Goal: Task Accomplishment & Management: Use online tool/utility

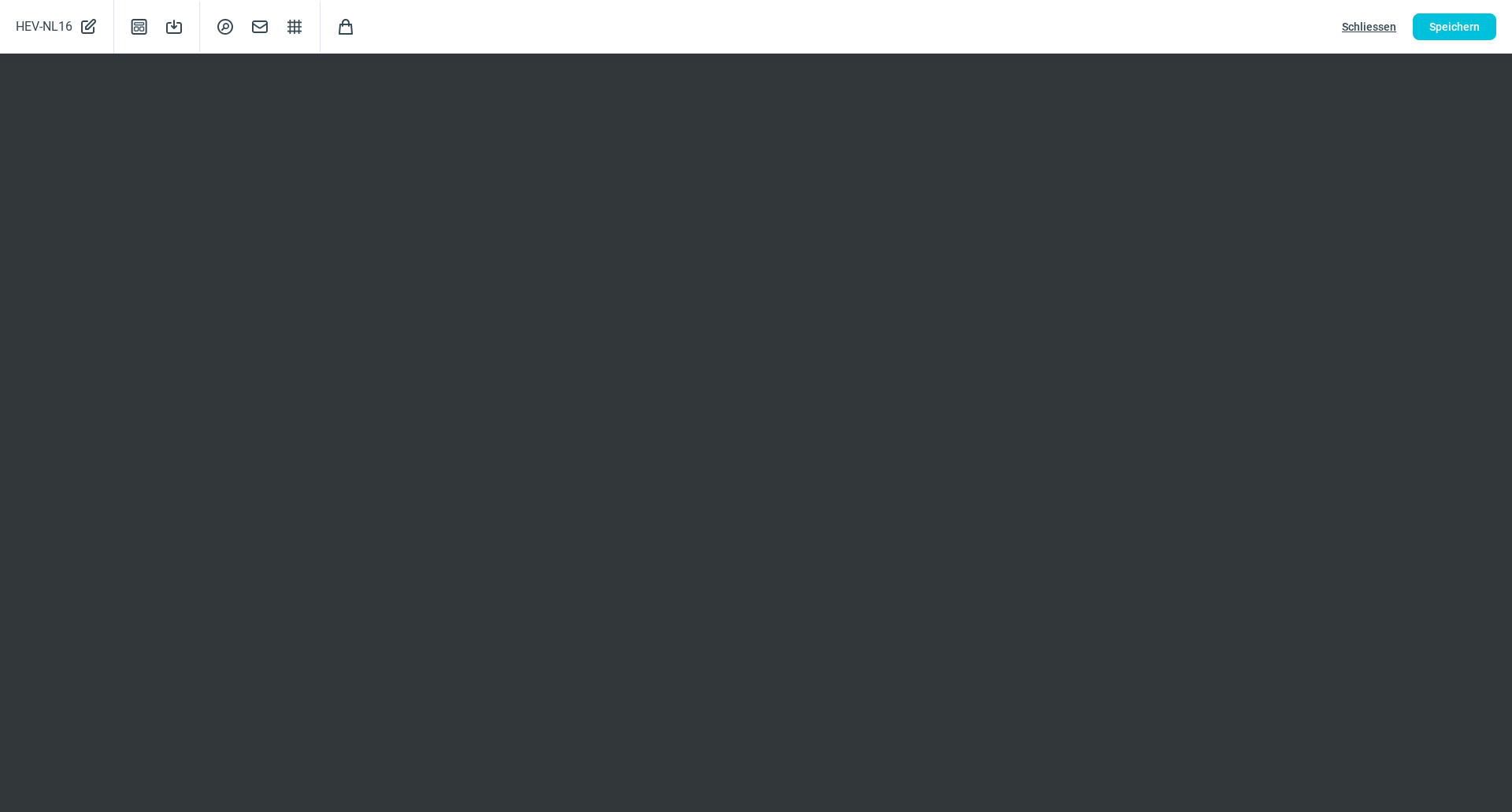
scroll to position [157, 0]
click at [1448, 35] on span "Speichern" at bounding box center [1454, 27] width 50 height 25
click at [1355, 29] on span "Schliessen" at bounding box center [1369, 27] width 54 height 25
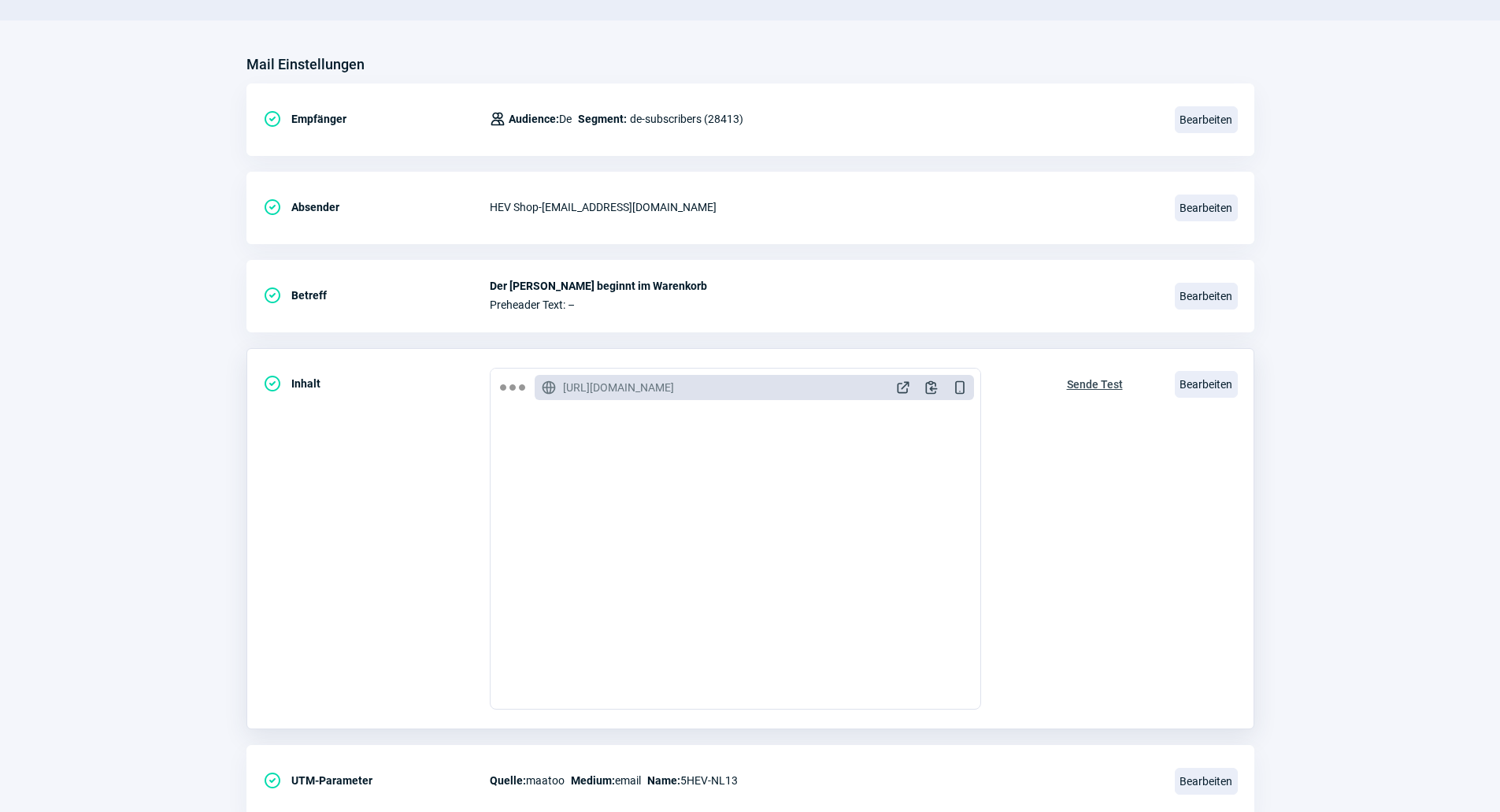
click at [1112, 379] on span "Sende Test" at bounding box center [1095, 384] width 56 height 25
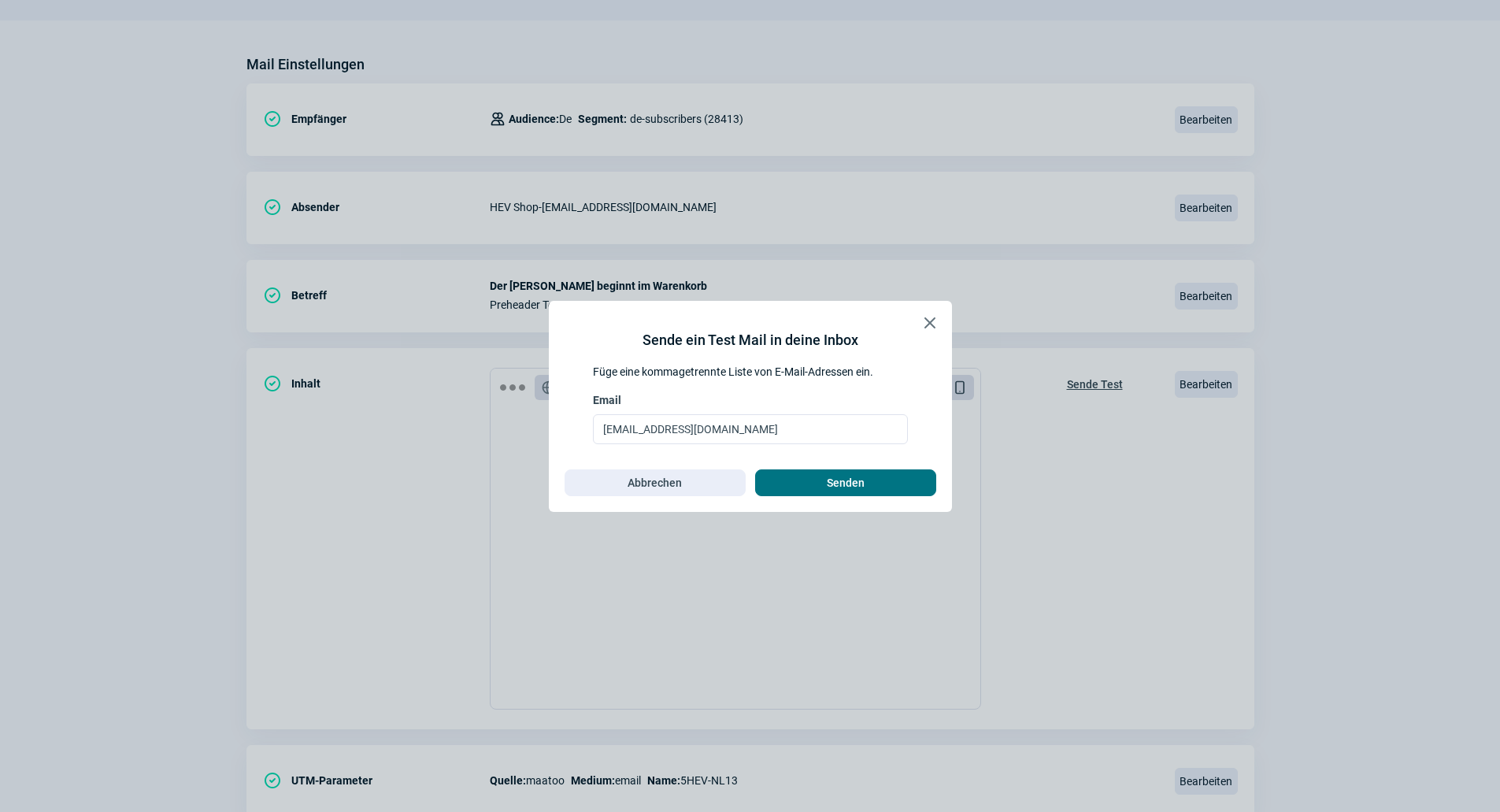
click at [880, 481] on span "Senden" at bounding box center [846, 483] width 148 height 25
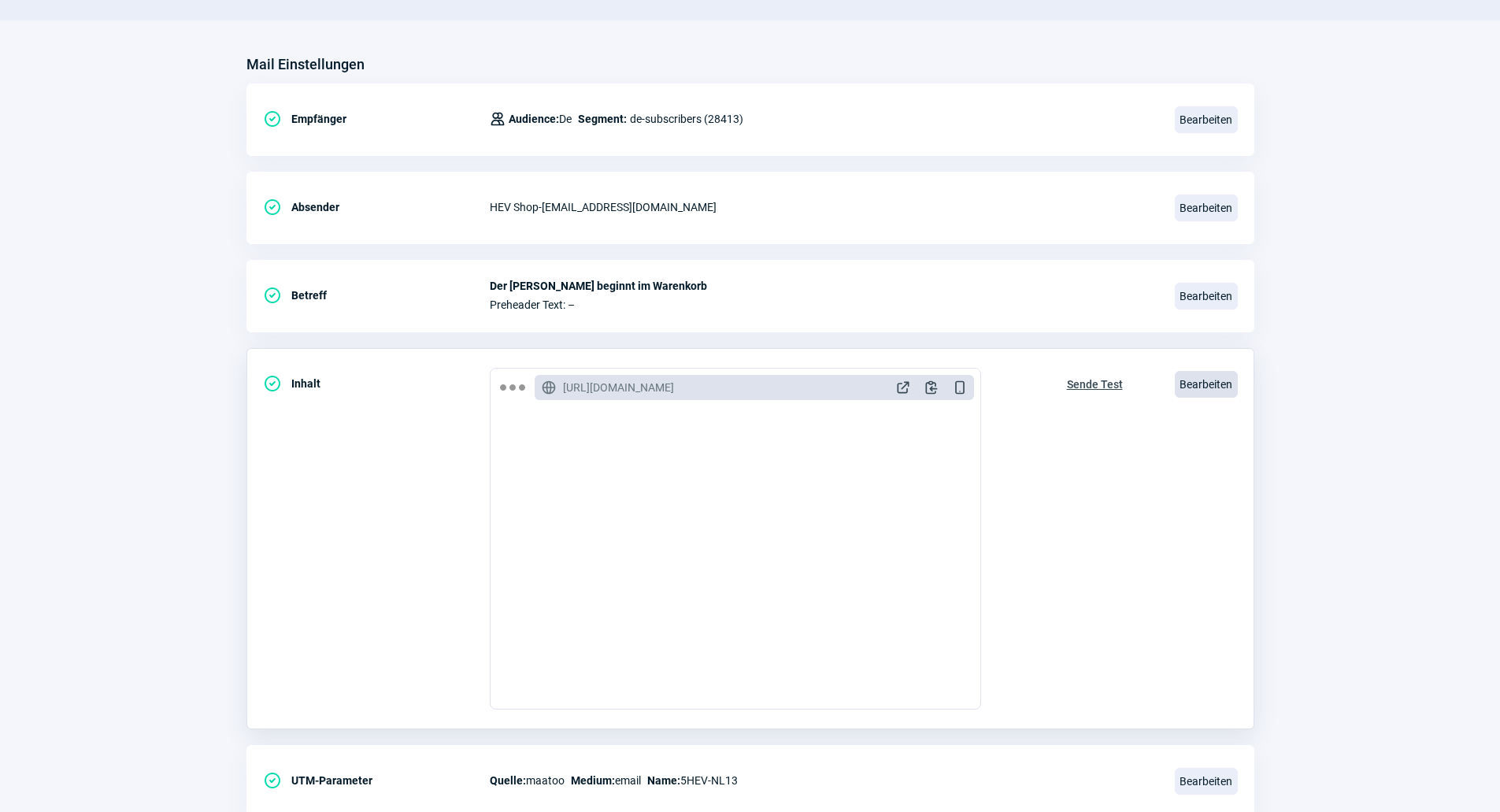
click at [1189, 369] on div "Bearbeiten" at bounding box center [1206, 384] width 63 height 33
click at [1210, 384] on span "Bearbeiten" at bounding box center [1206, 385] width 63 height 27
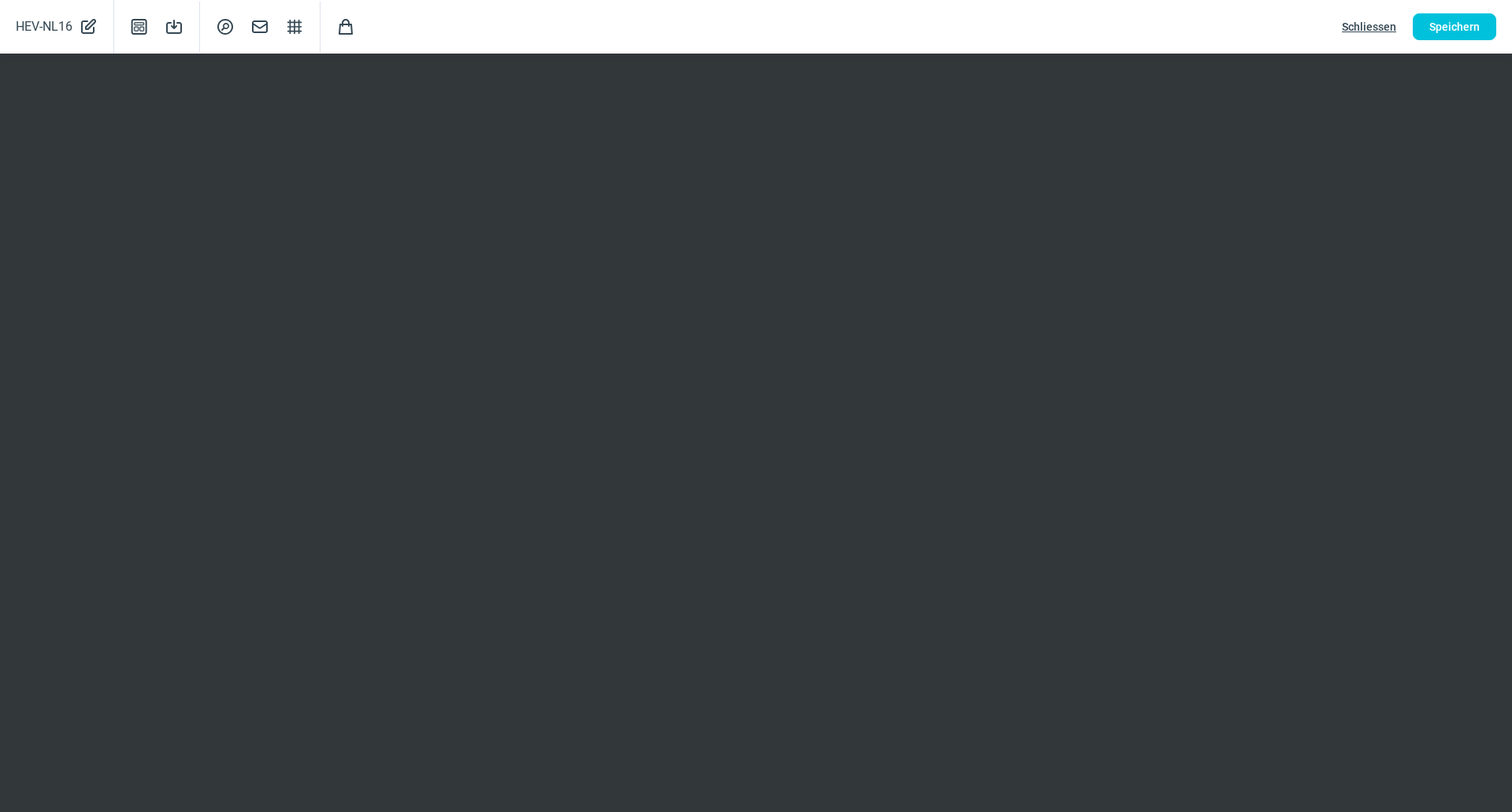
click at [1368, 33] on span "Schliessen" at bounding box center [1369, 27] width 54 height 25
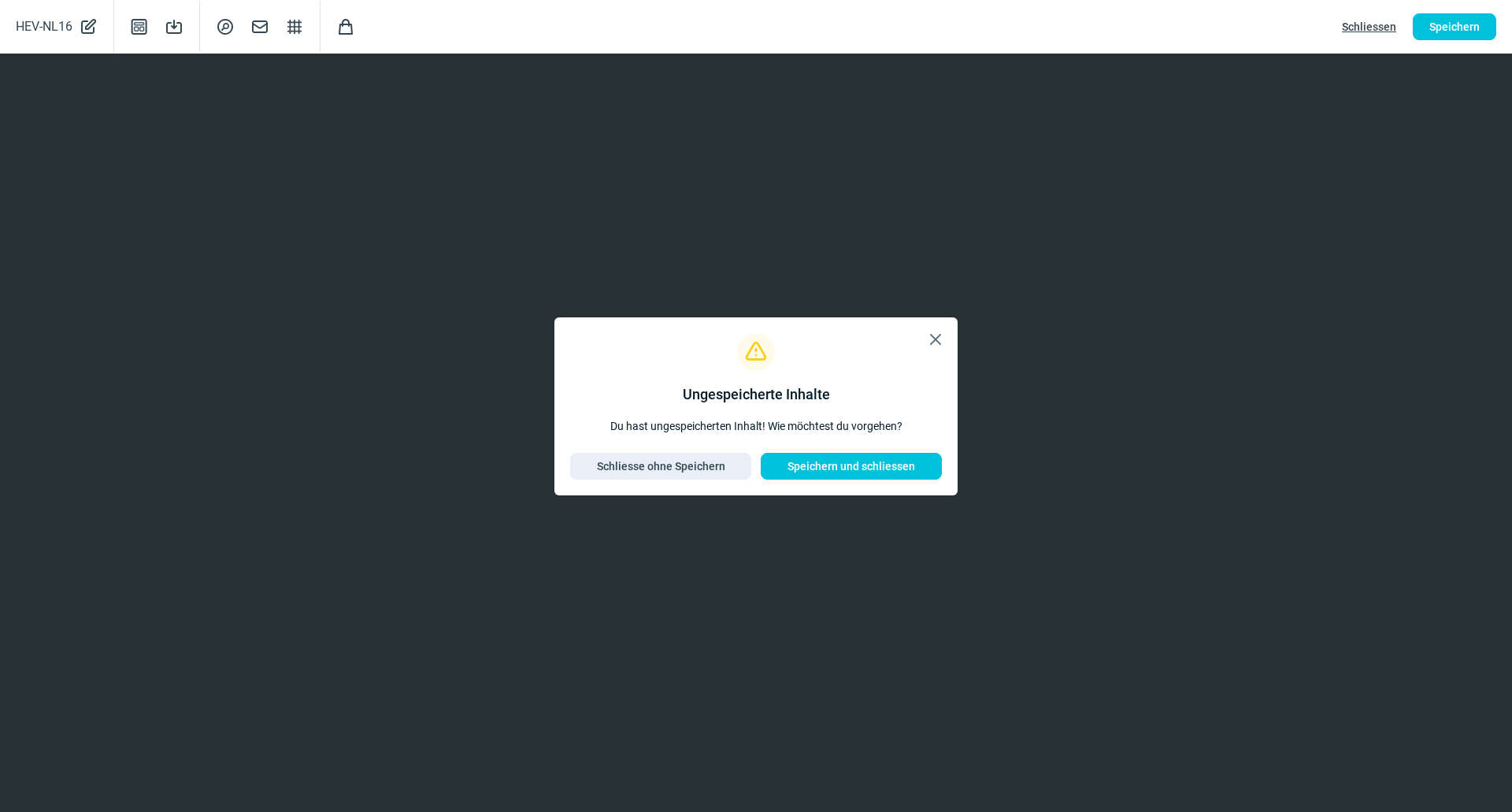
click at [939, 343] on span "X icon" at bounding box center [935, 339] width 19 height 19
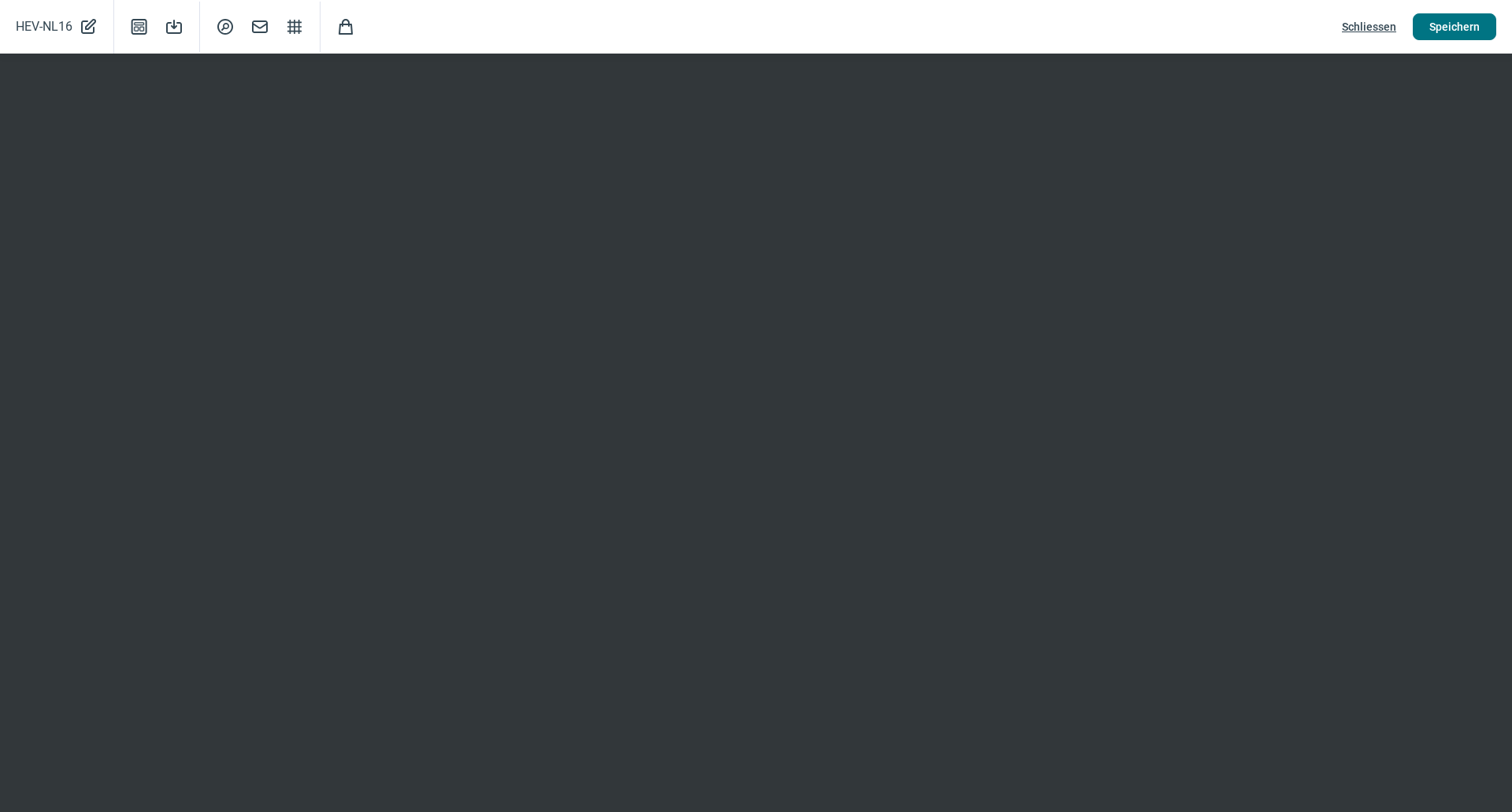
click at [1466, 26] on span "Speichern" at bounding box center [1454, 27] width 50 height 25
click at [1367, 28] on span "Schliessen" at bounding box center [1369, 27] width 54 height 25
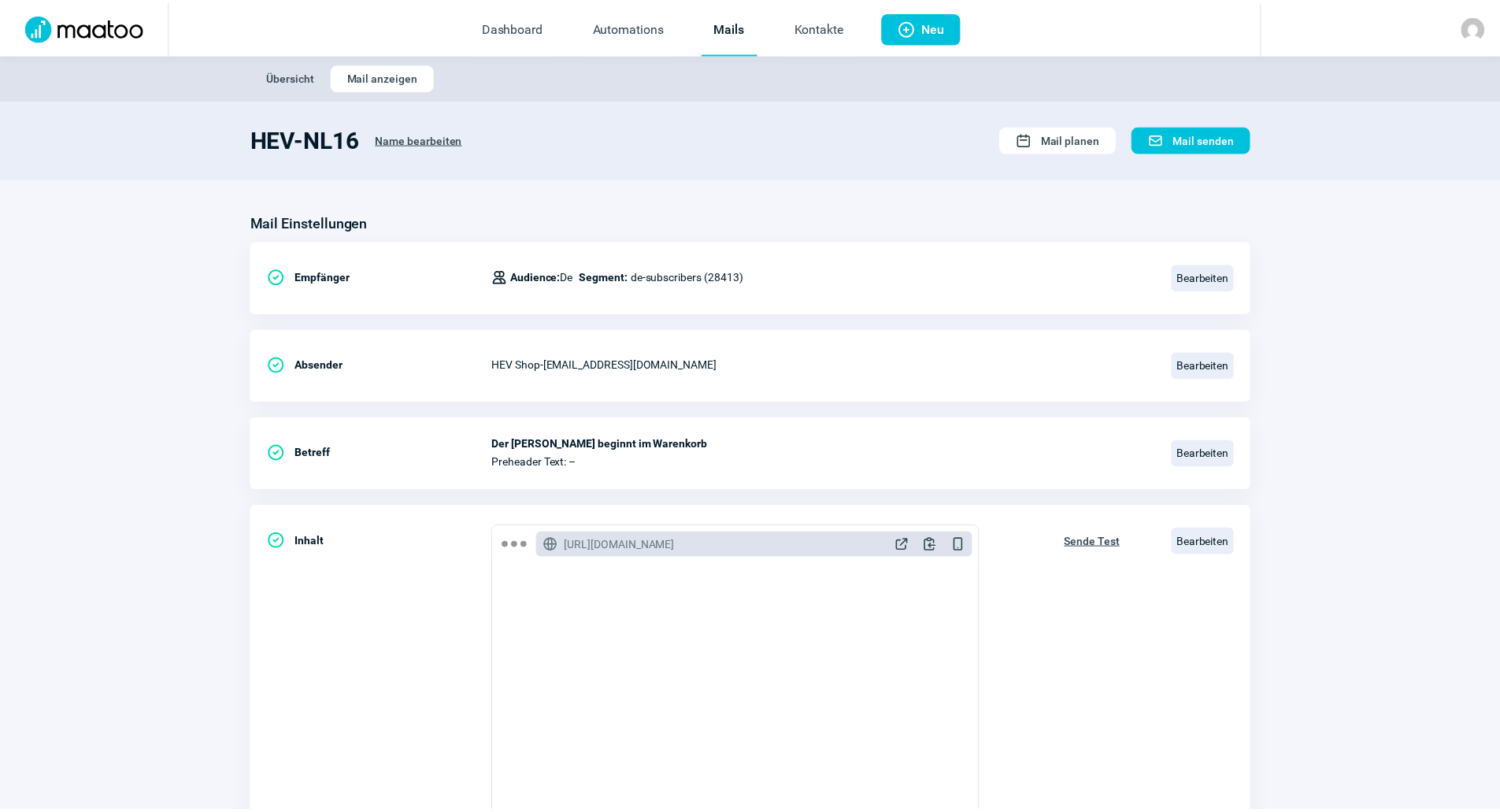
scroll to position [22, 0]
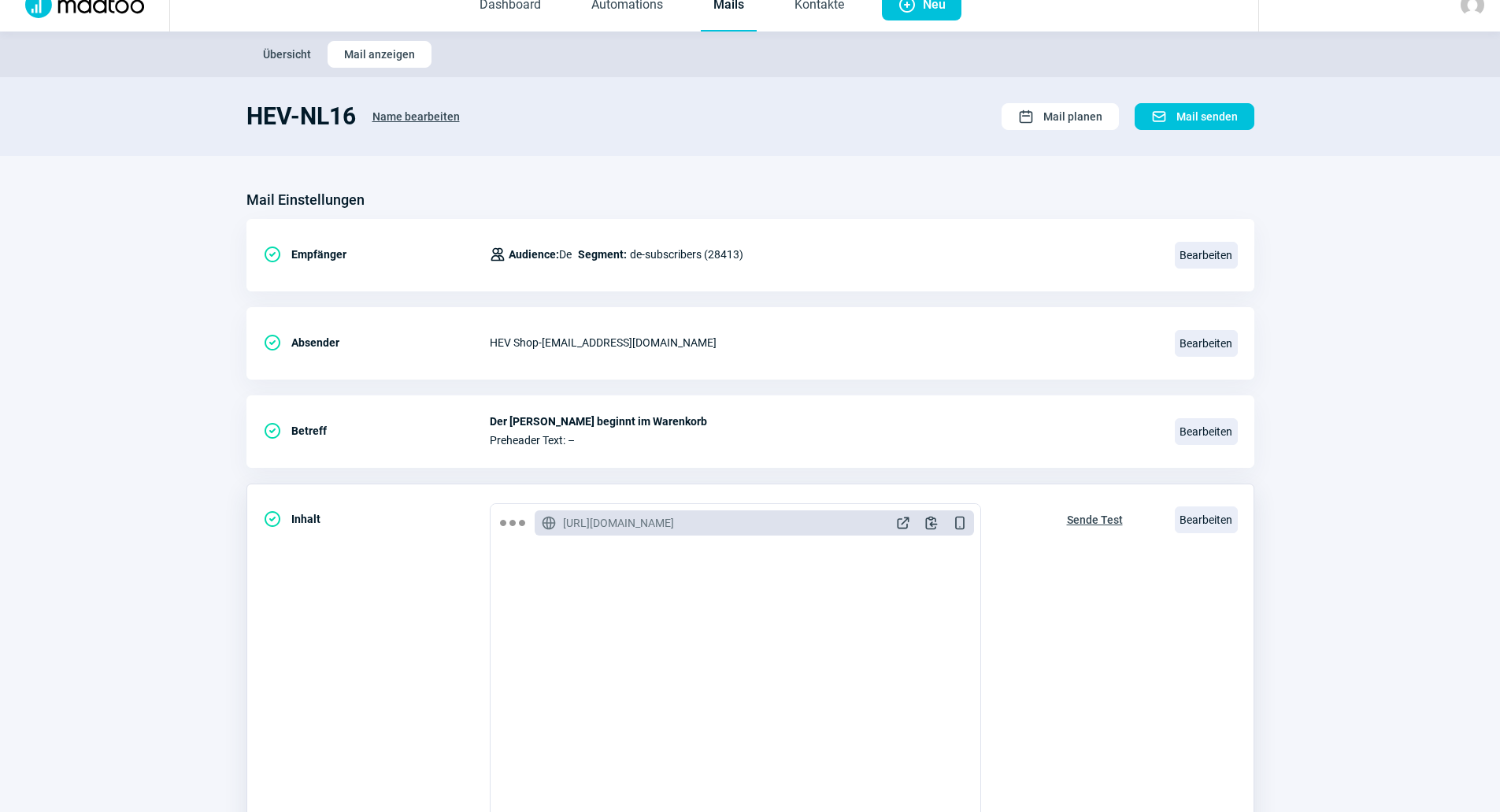
click at [1104, 517] on span "Sende Test" at bounding box center [1095, 519] width 56 height 25
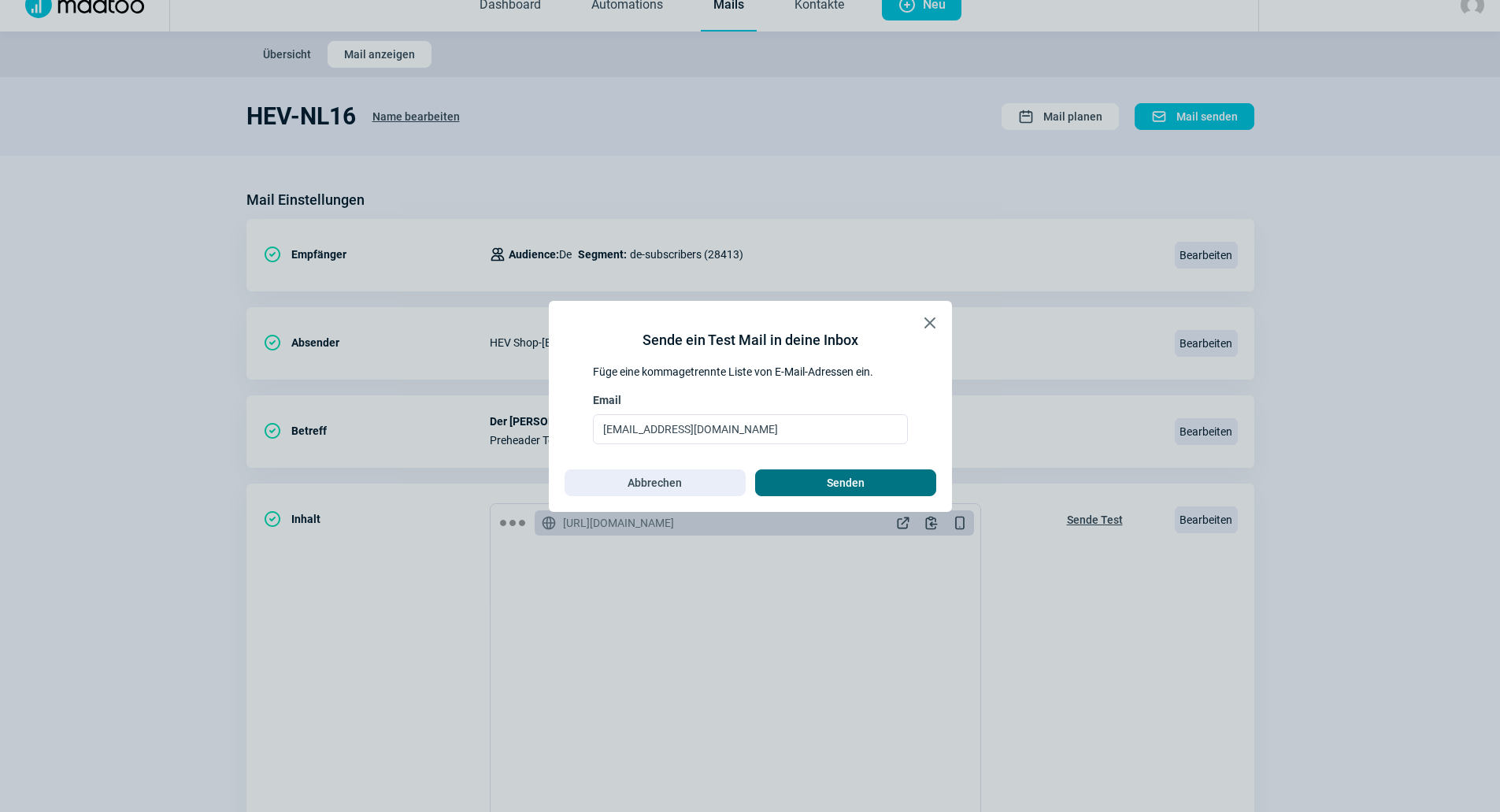
click at [866, 477] on span "Senden" at bounding box center [846, 483] width 148 height 25
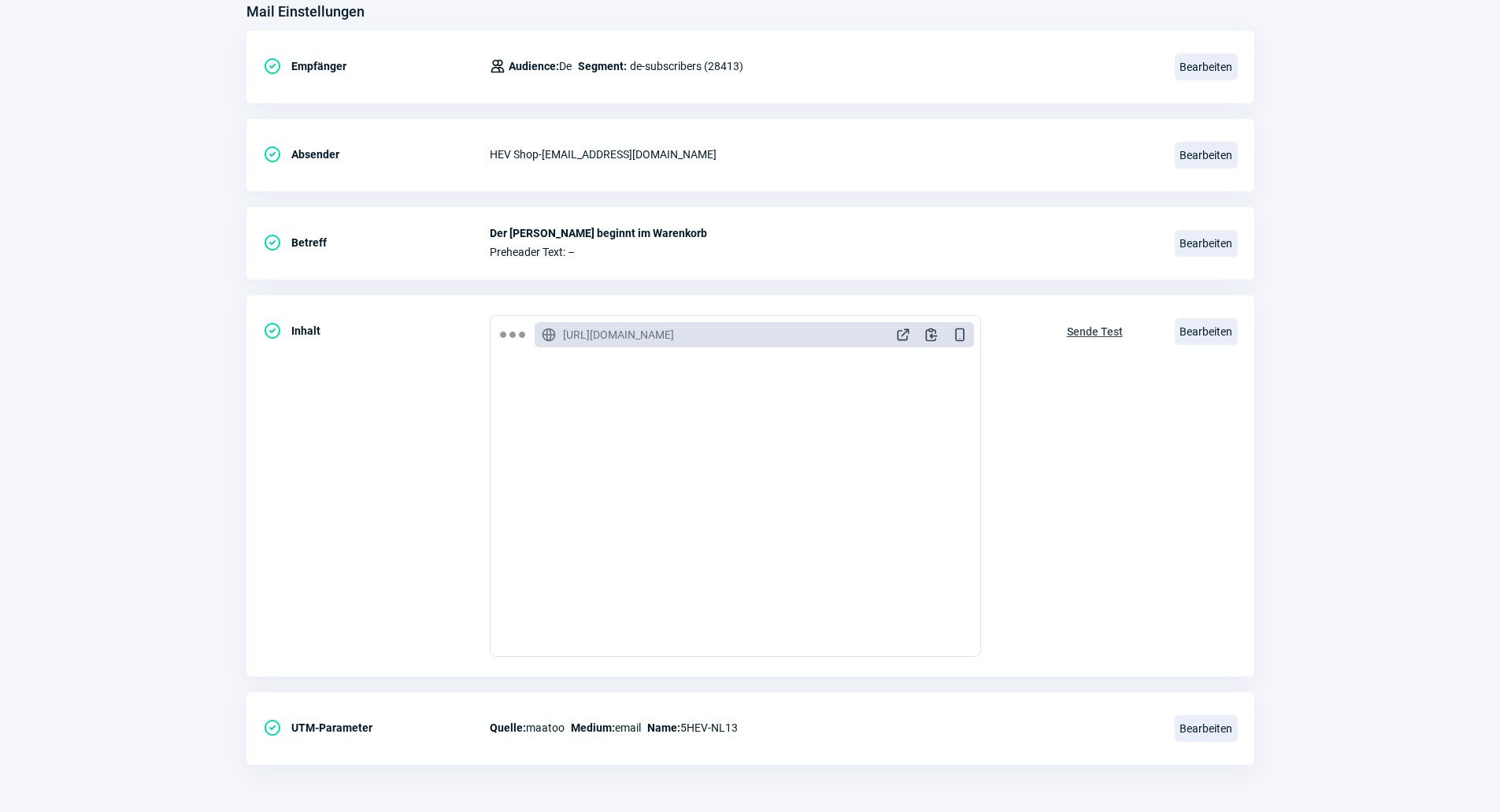
scroll to position [0, 0]
click at [1228, 339] on span "Bearbeiten" at bounding box center [1206, 331] width 63 height 27
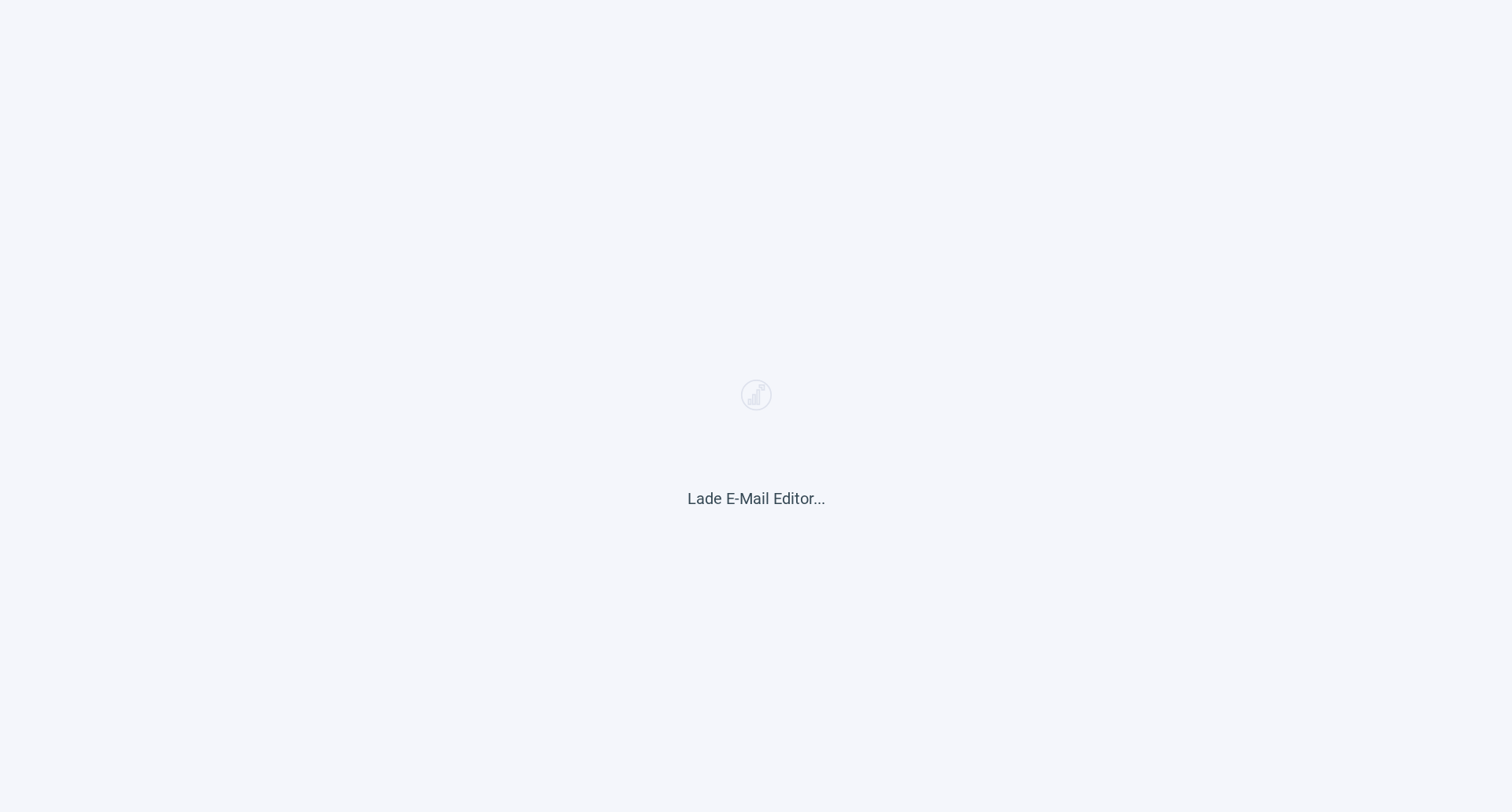
click at [869, 258] on div "Lade E-Mail Editor..." at bounding box center [756, 406] width 1512 height 812
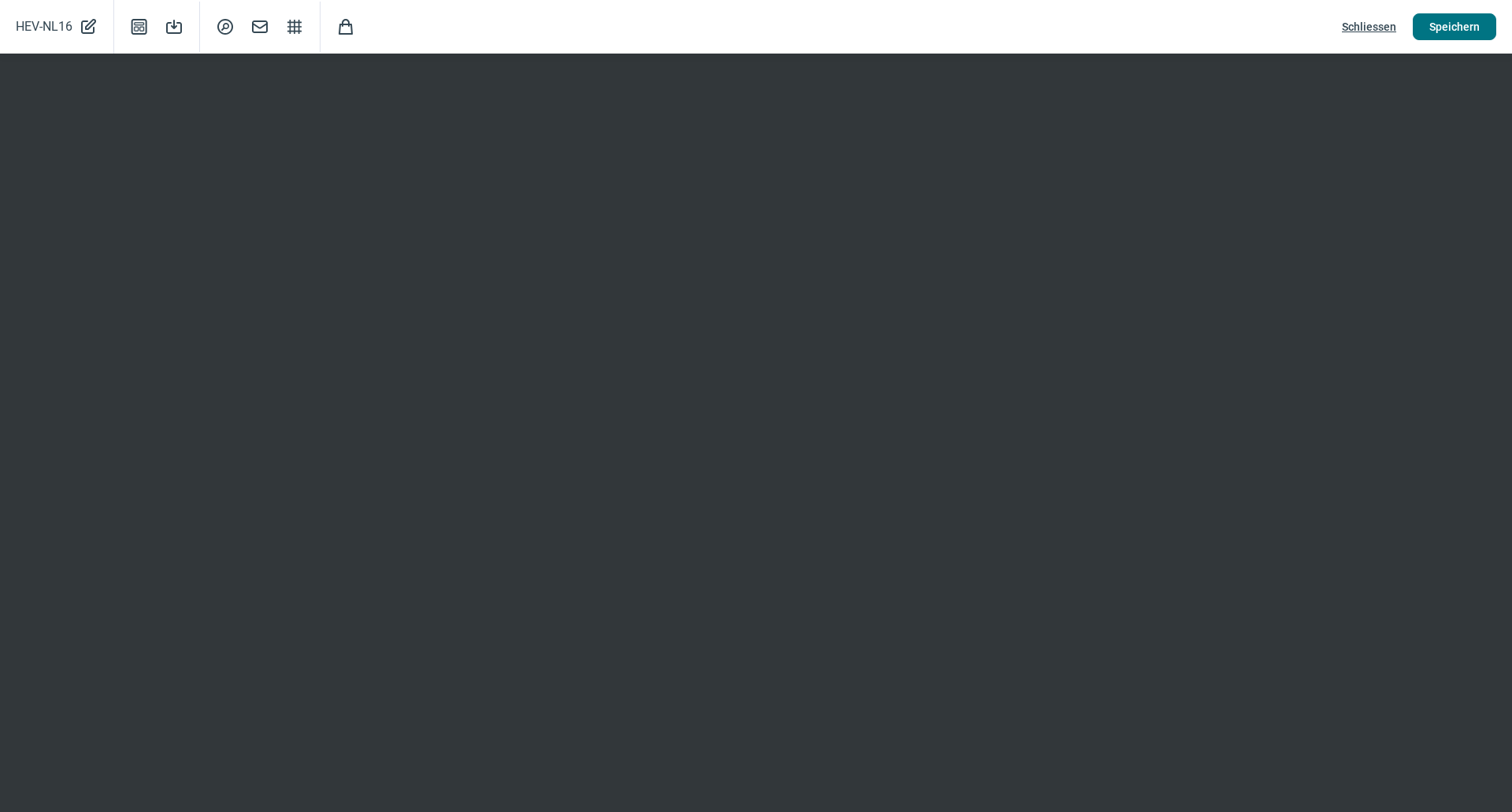
click at [1449, 23] on span "Speichern" at bounding box center [1454, 27] width 50 height 25
click at [1376, 29] on span "Schliessen" at bounding box center [1369, 27] width 54 height 25
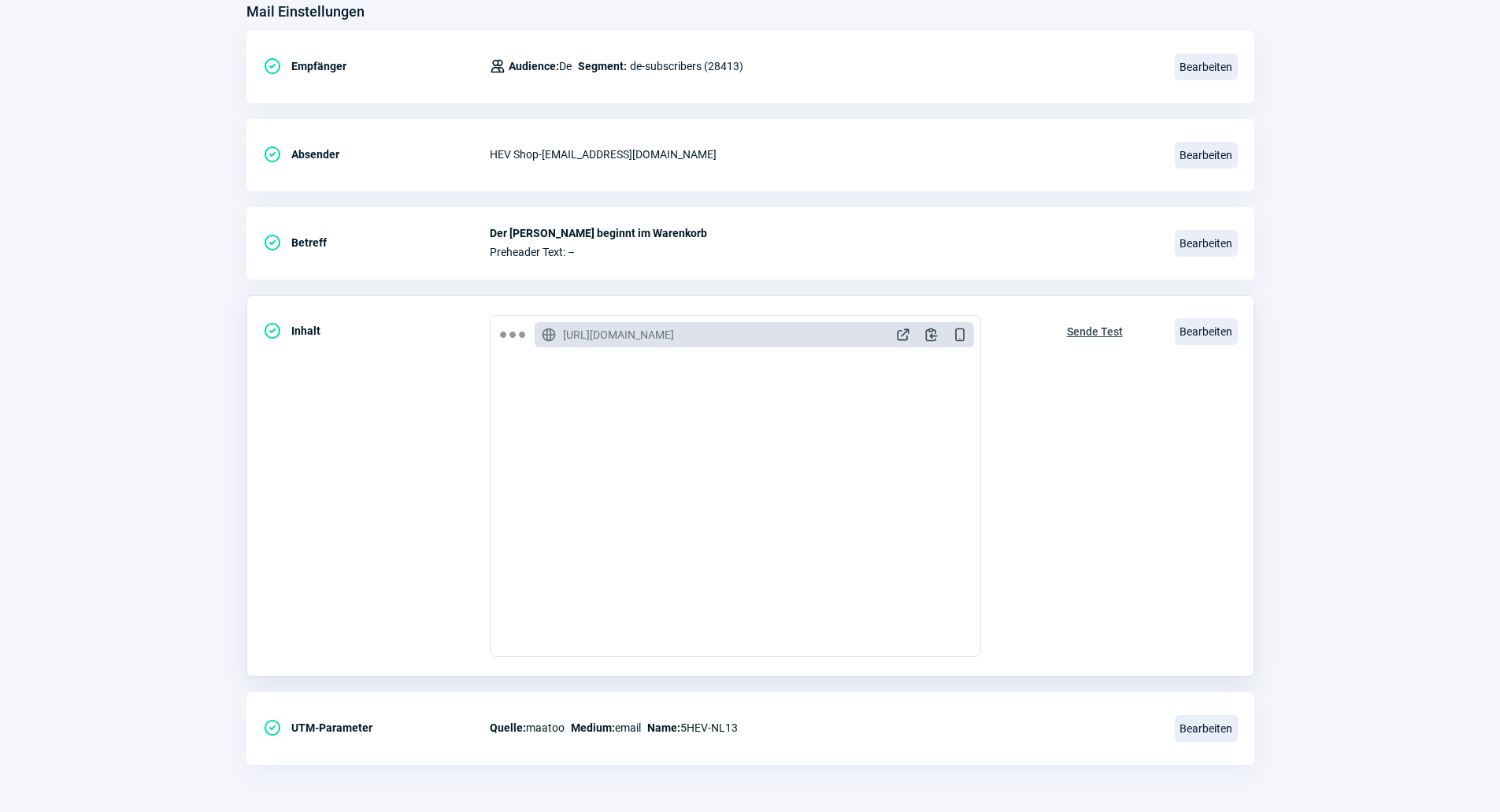
click at [1086, 331] on span "Sende Test" at bounding box center [1095, 331] width 56 height 25
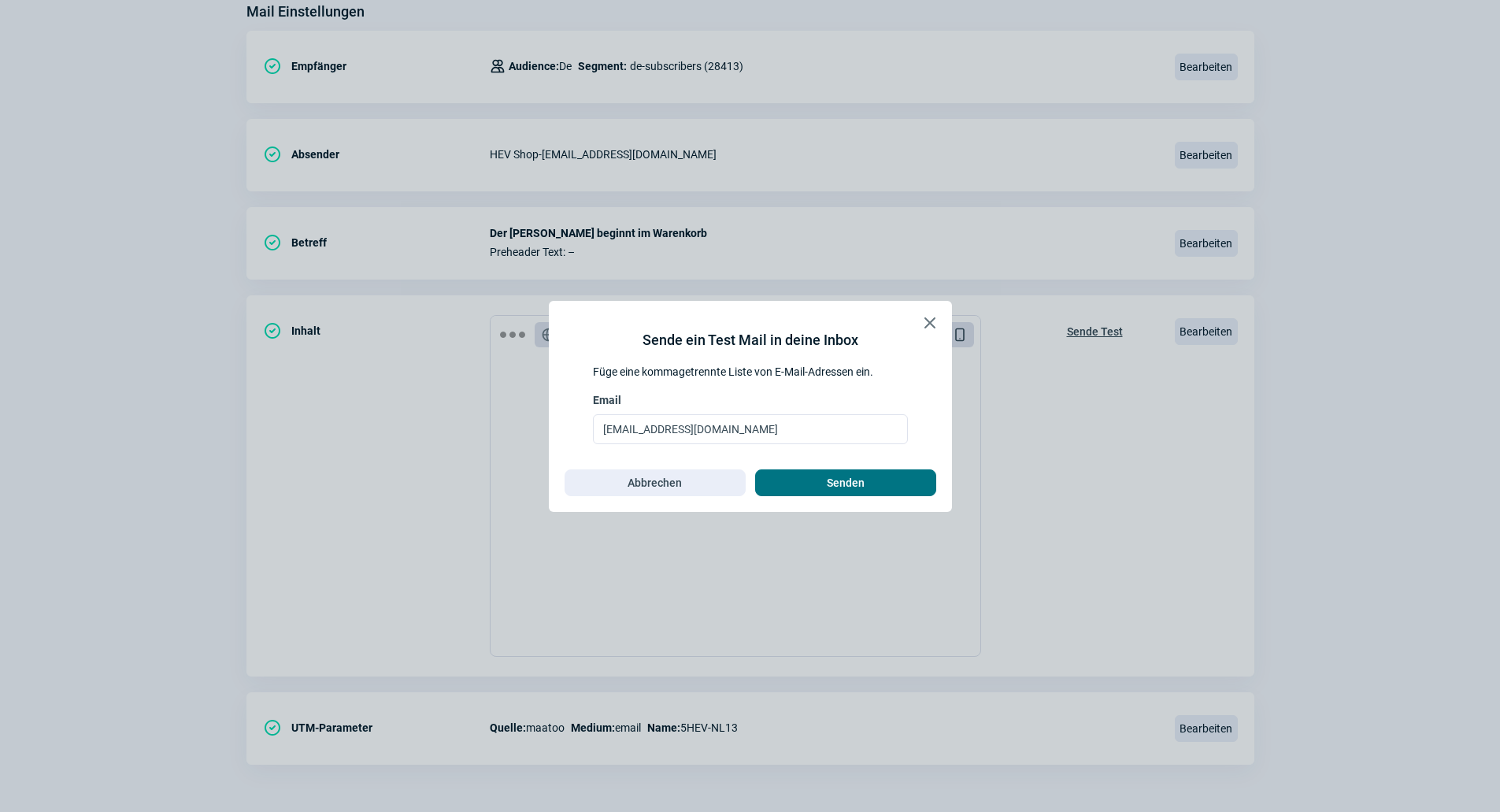
click at [886, 478] on span "Senden" at bounding box center [846, 483] width 148 height 25
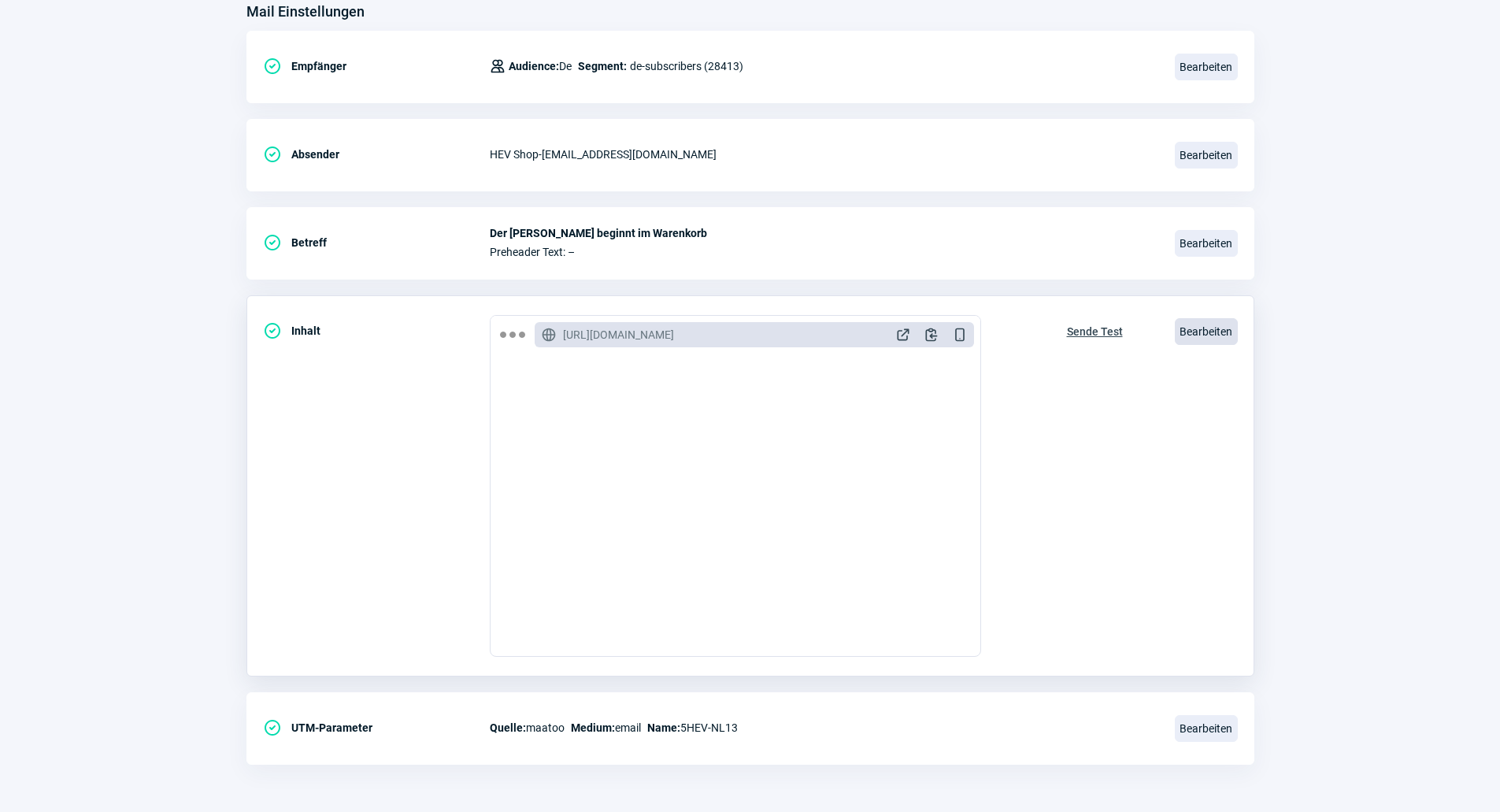
click at [1191, 331] on span "Bearbeiten" at bounding box center [1206, 331] width 63 height 27
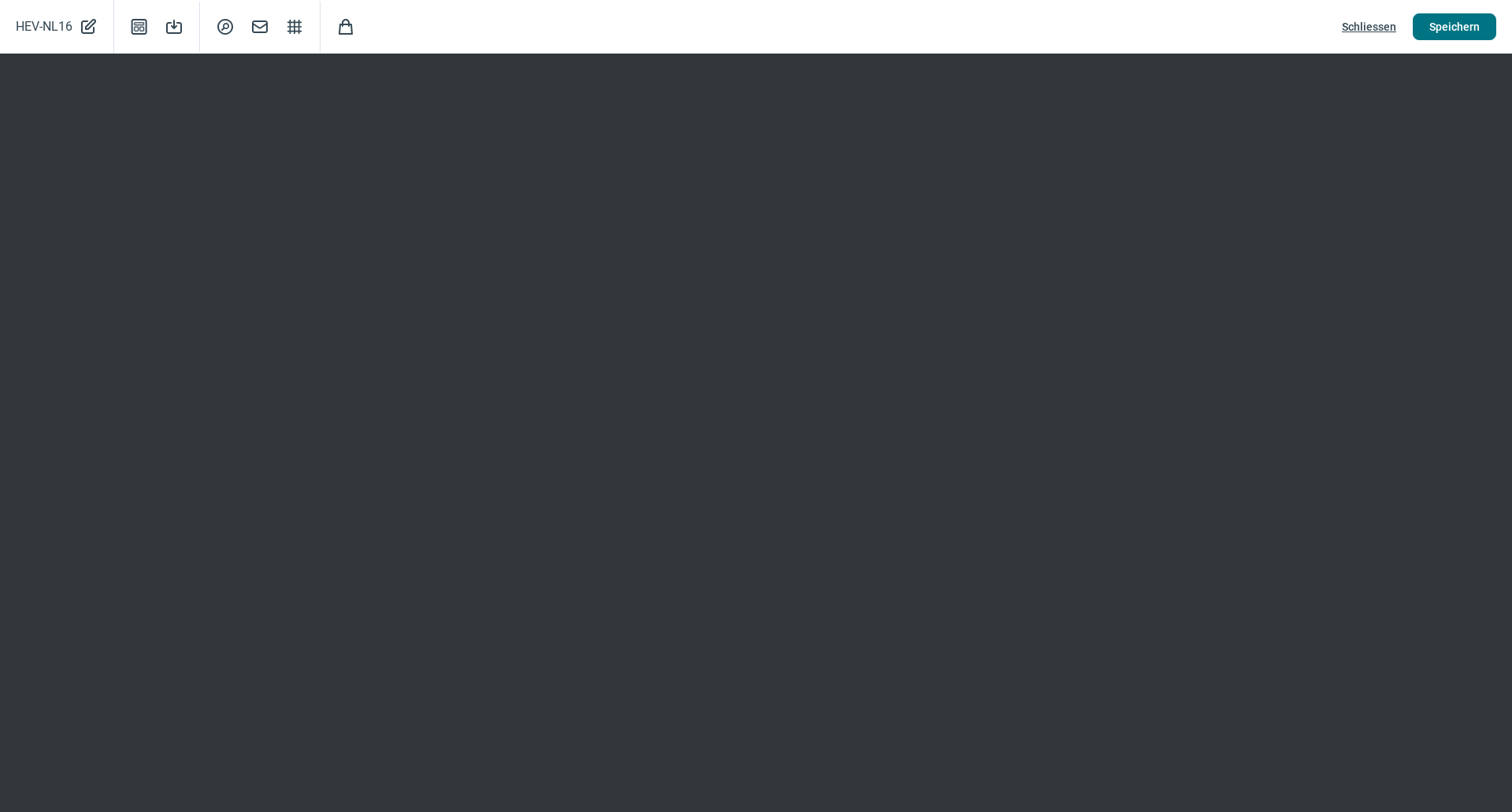
click at [1466, 23] on span "Speichern" at bounding box center [1454, 27] width 50 height 25
click at [1384, 26] on span "Schliessen" at bounding box center [1369, 27] width 54 height 25
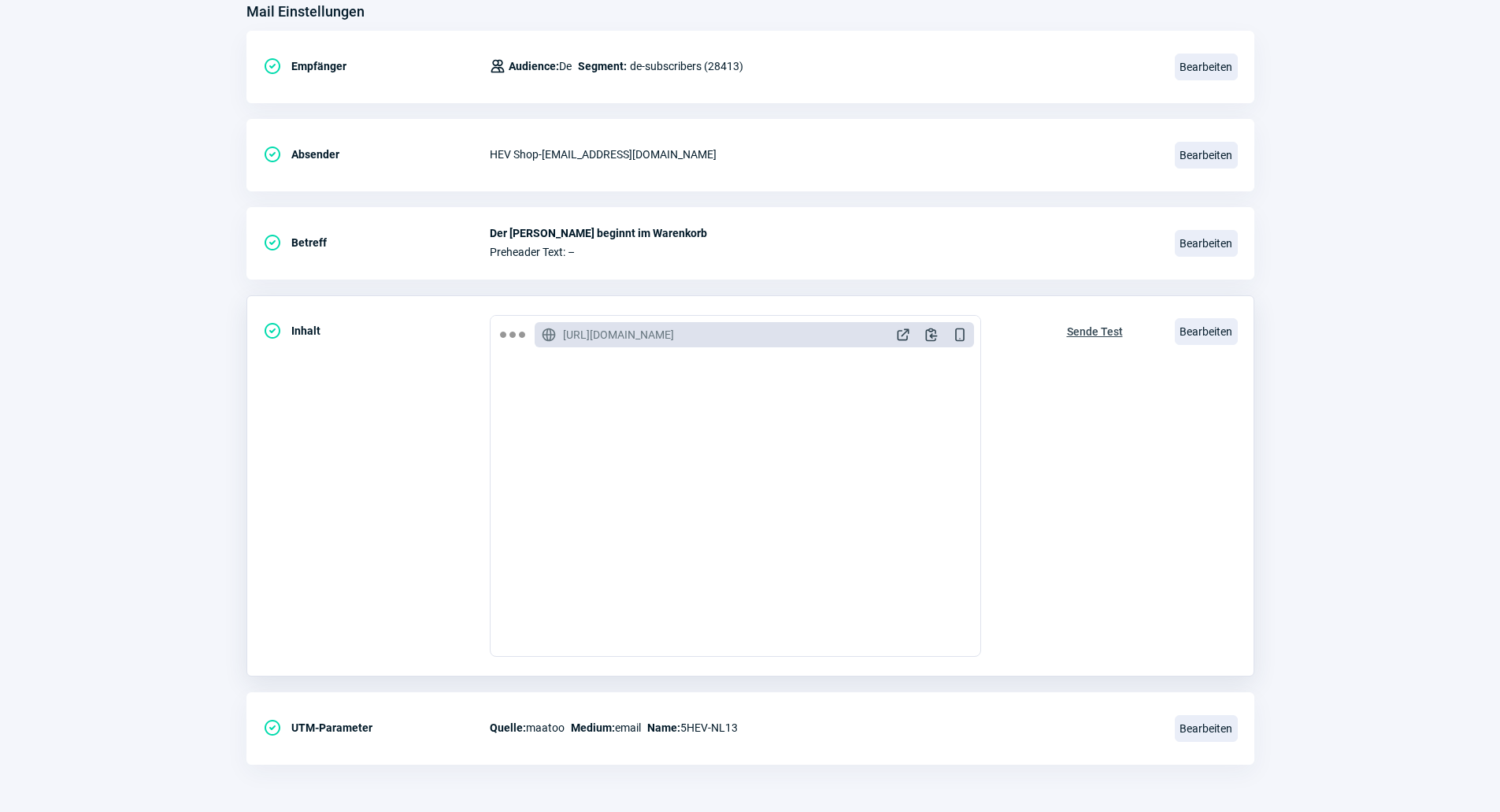
click at [1110, 331] on span "Sende Test" at bounding box center [1095, 331] width 56 height 25
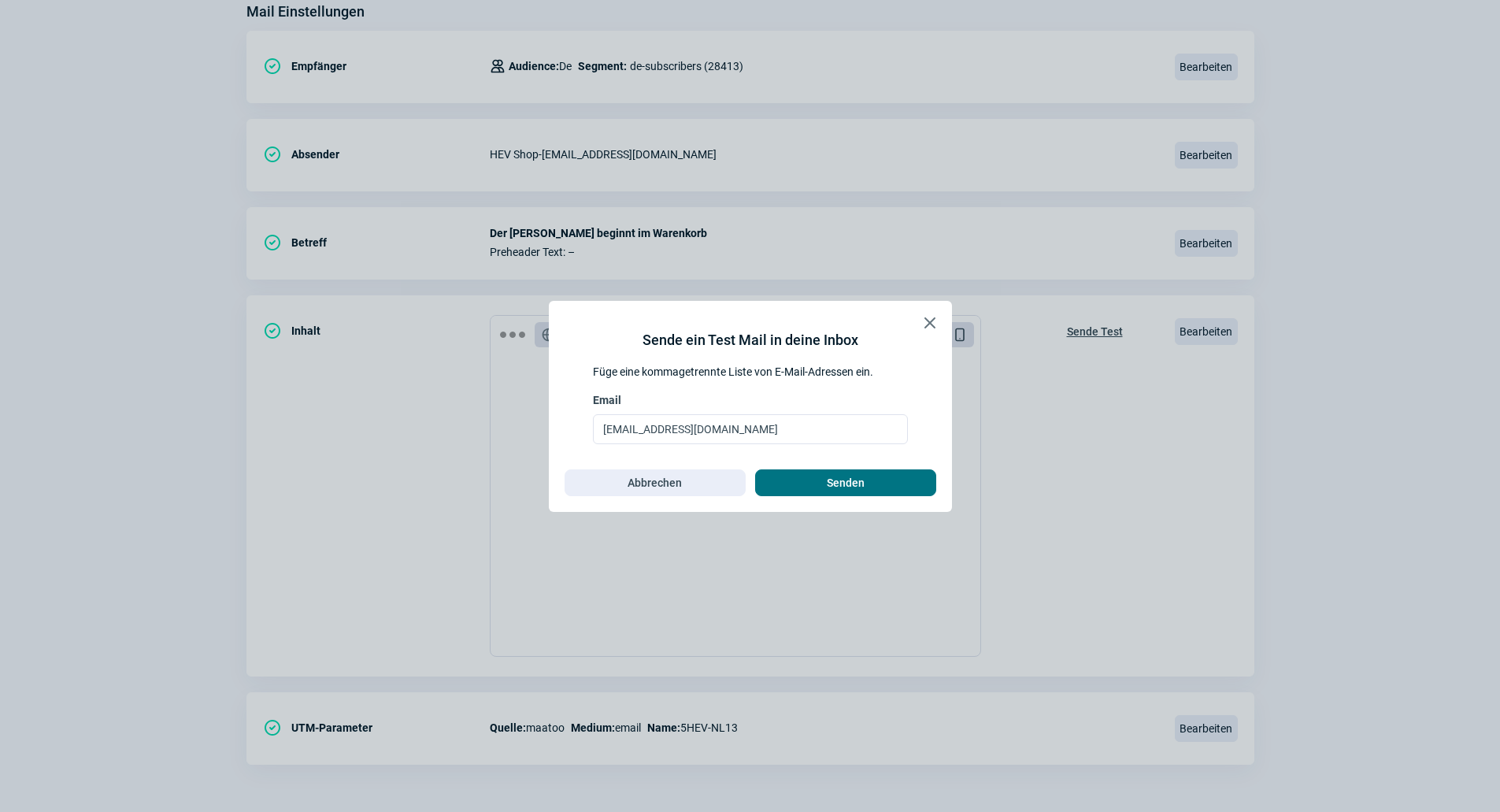
click at [805, 488] on span "Senden" at bounding box center [846, 483] width 148 height 25
